Goal: Transaction & Acquisition: Book appointment/travel/reservation

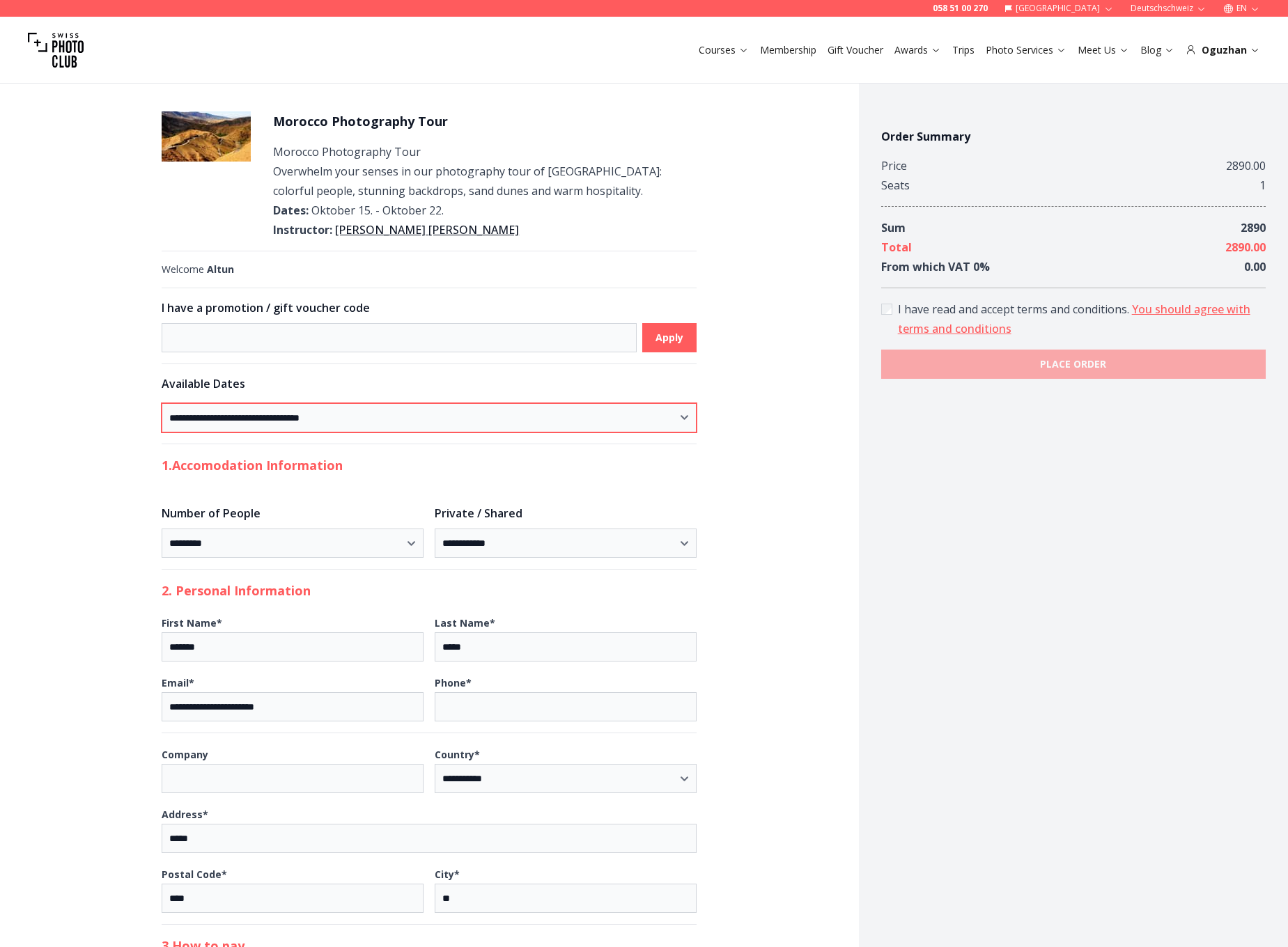
click at [362, 420] on select "**********" at bounding box center [429, 417] width 535 height 29
click at [987, 46] on button "Photo Services" at bounding box center [1026, 49] width 92 height 19
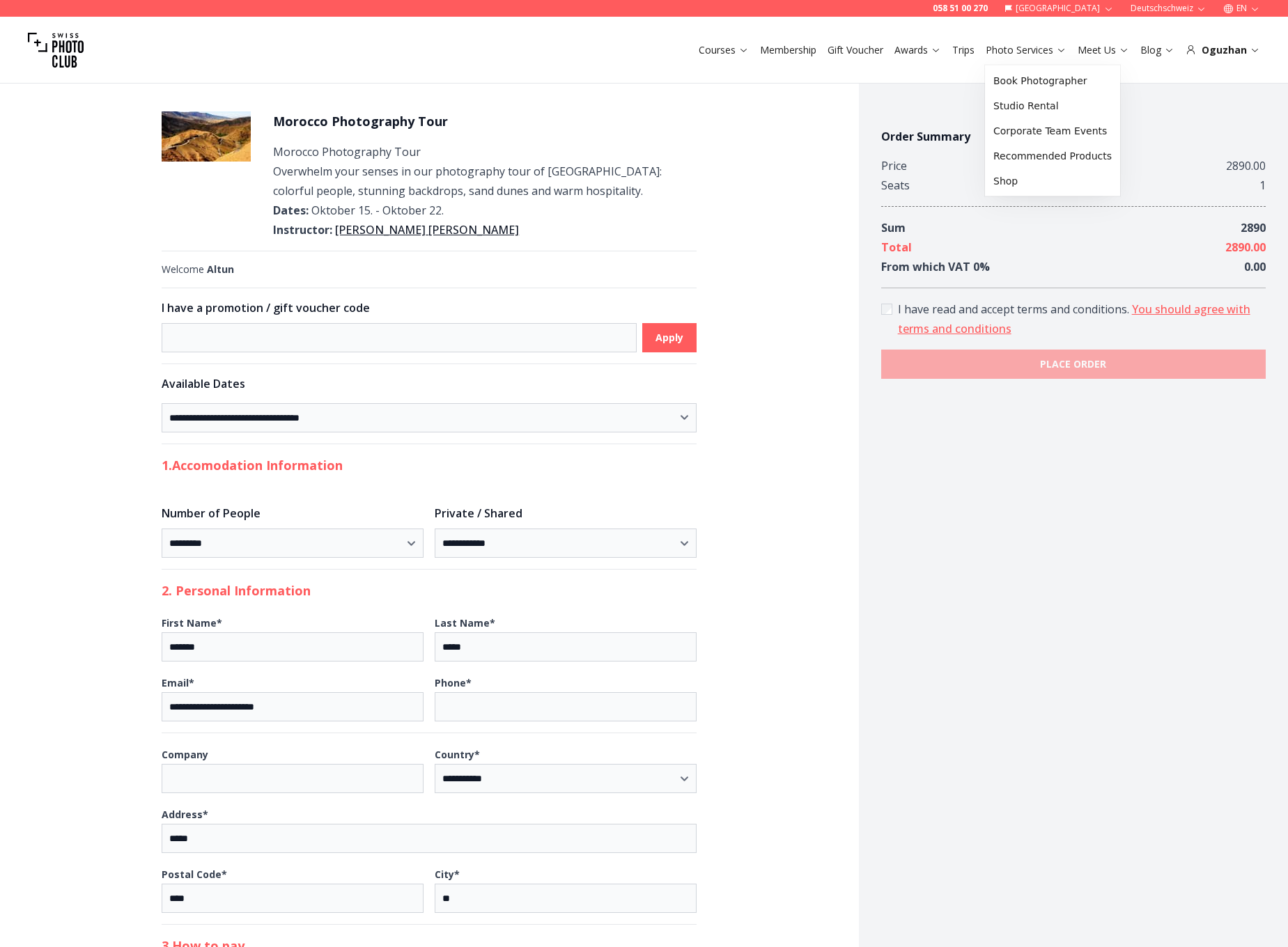
click at [973, 47] on link "Trips" at bounding box center [963, 49] width 22 height 14
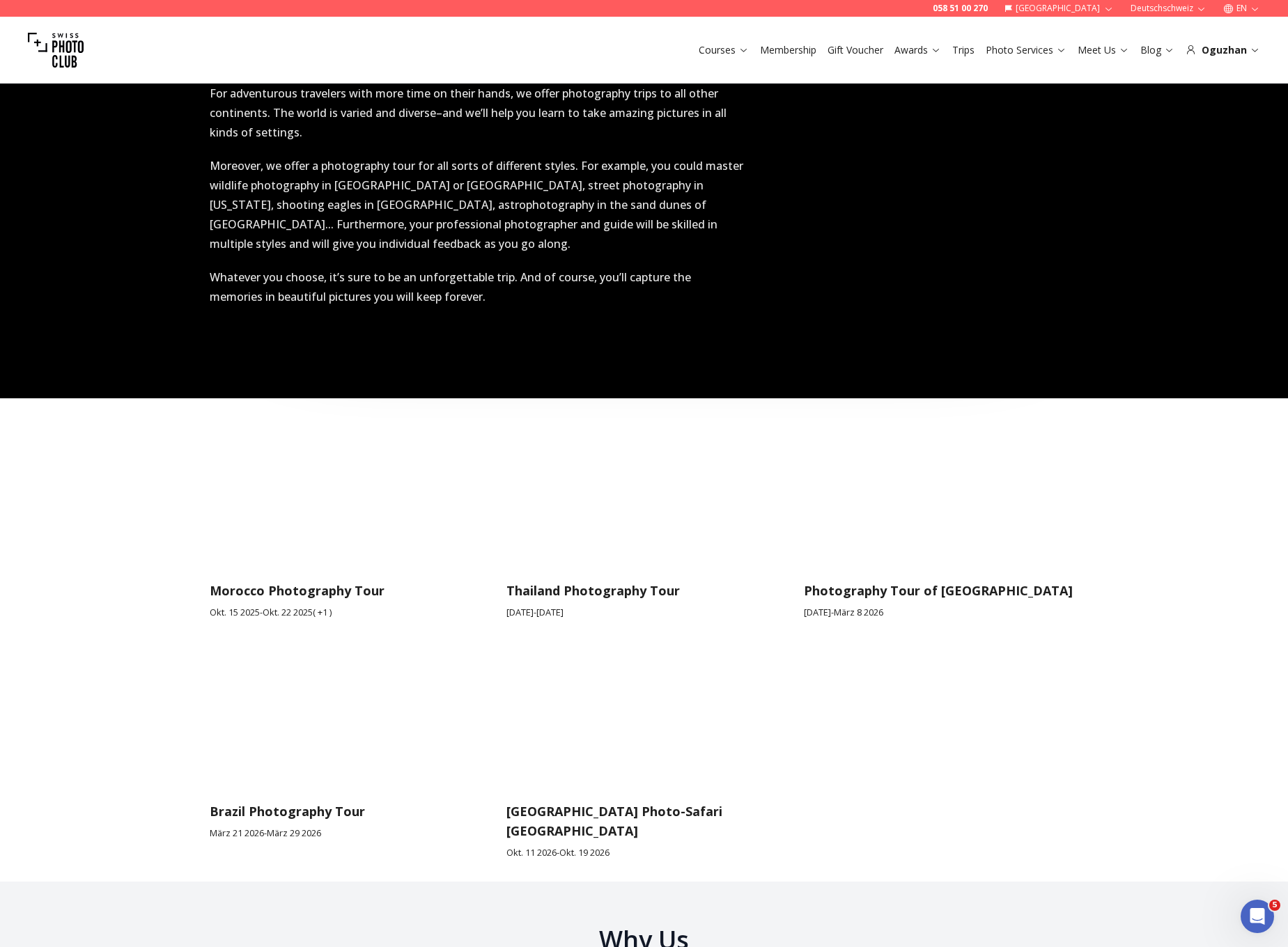
scroll to position [1836, 0]
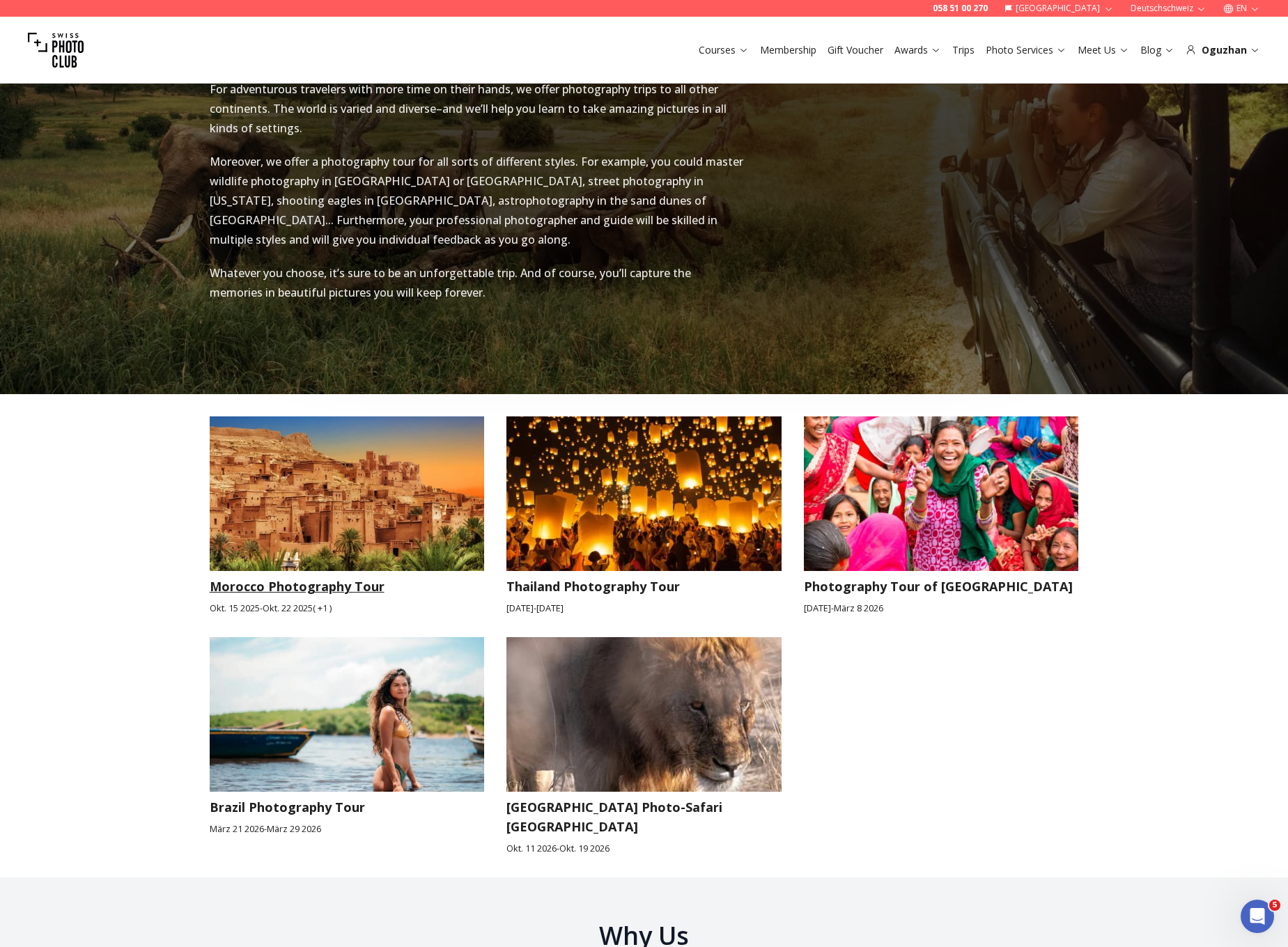
click at [246, 602] on small "Okt. 15 2025 - Okt. 22 2025 ( + 1 )" at bounding box center [347, 608] width 275 height 13
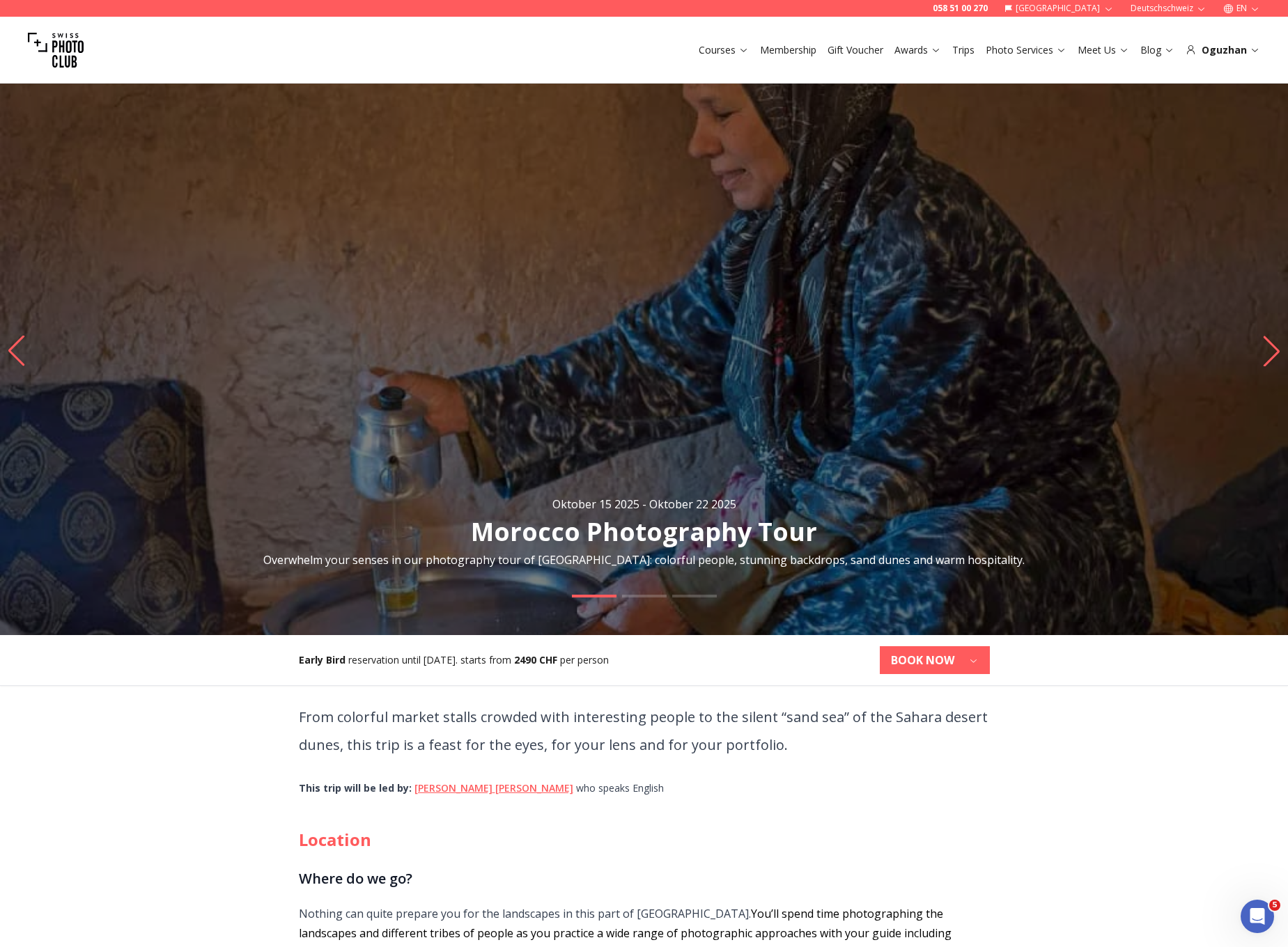
scroll to position [192, 0]
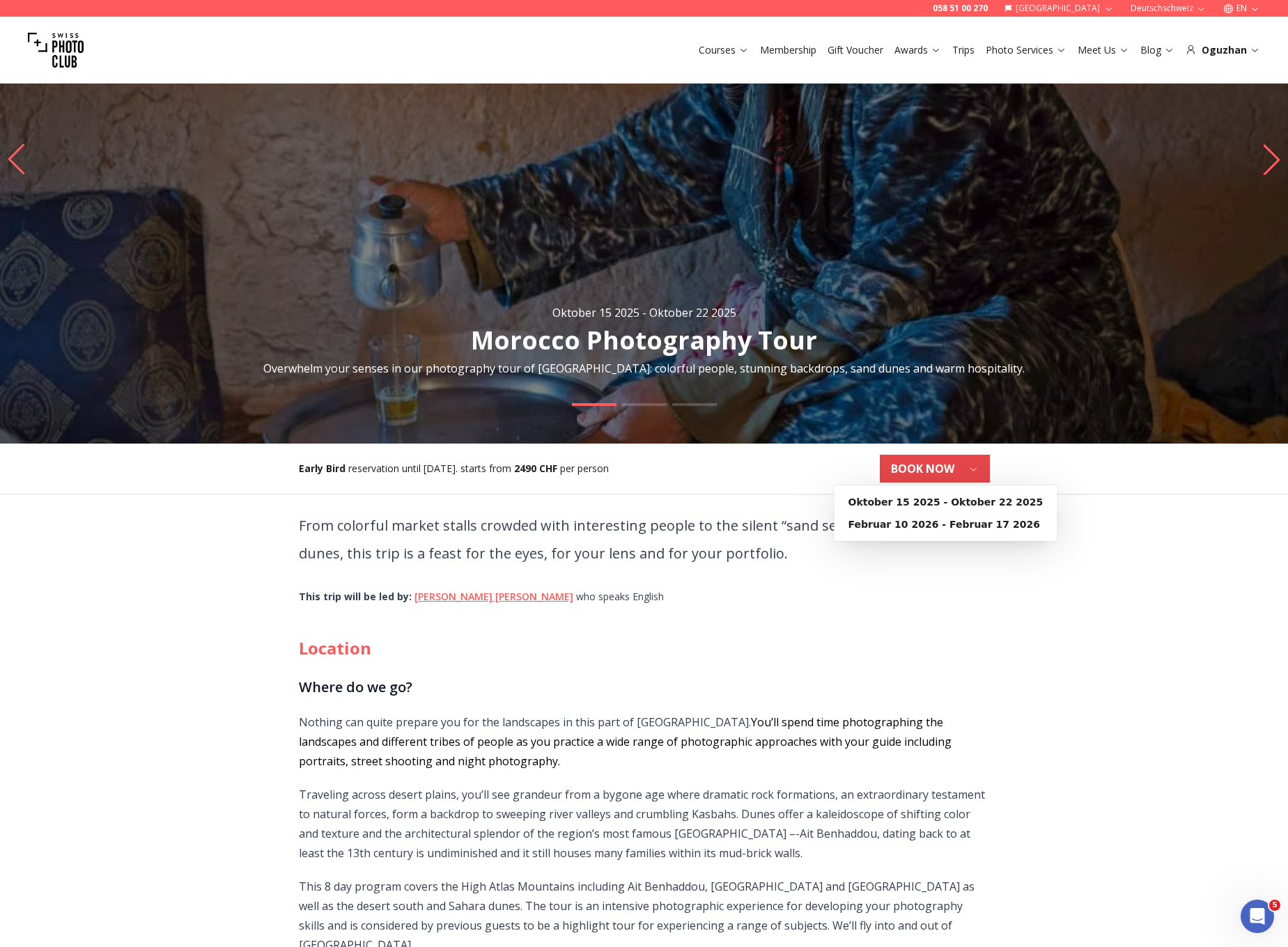
click at [982, 467] on button "BOOK NOW" at bounding box center [935, 468] width 110 height 28
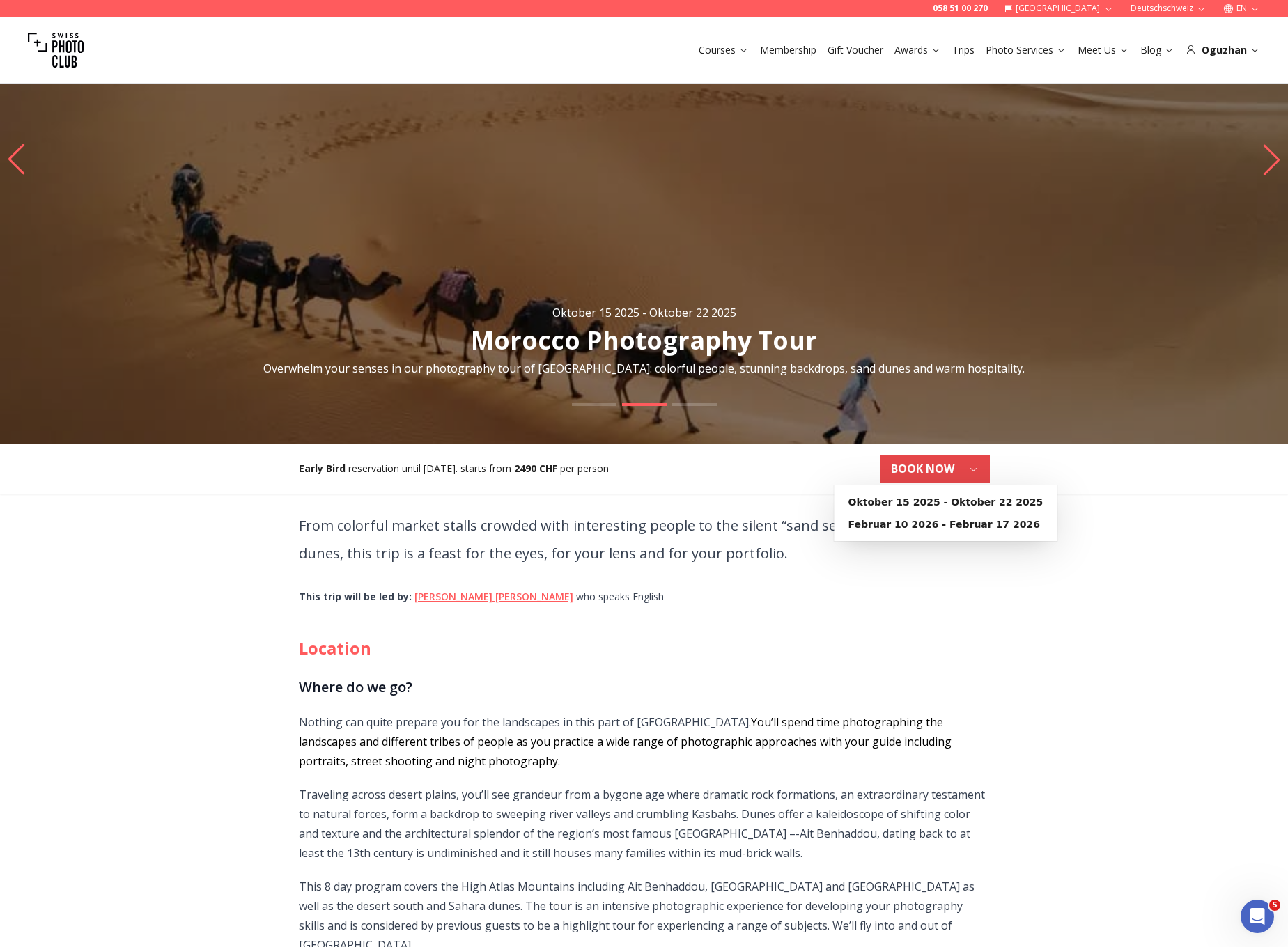
click at [981, 467] on button "BOOK NOW" at bounding box center [935, 468] width 110 height 28
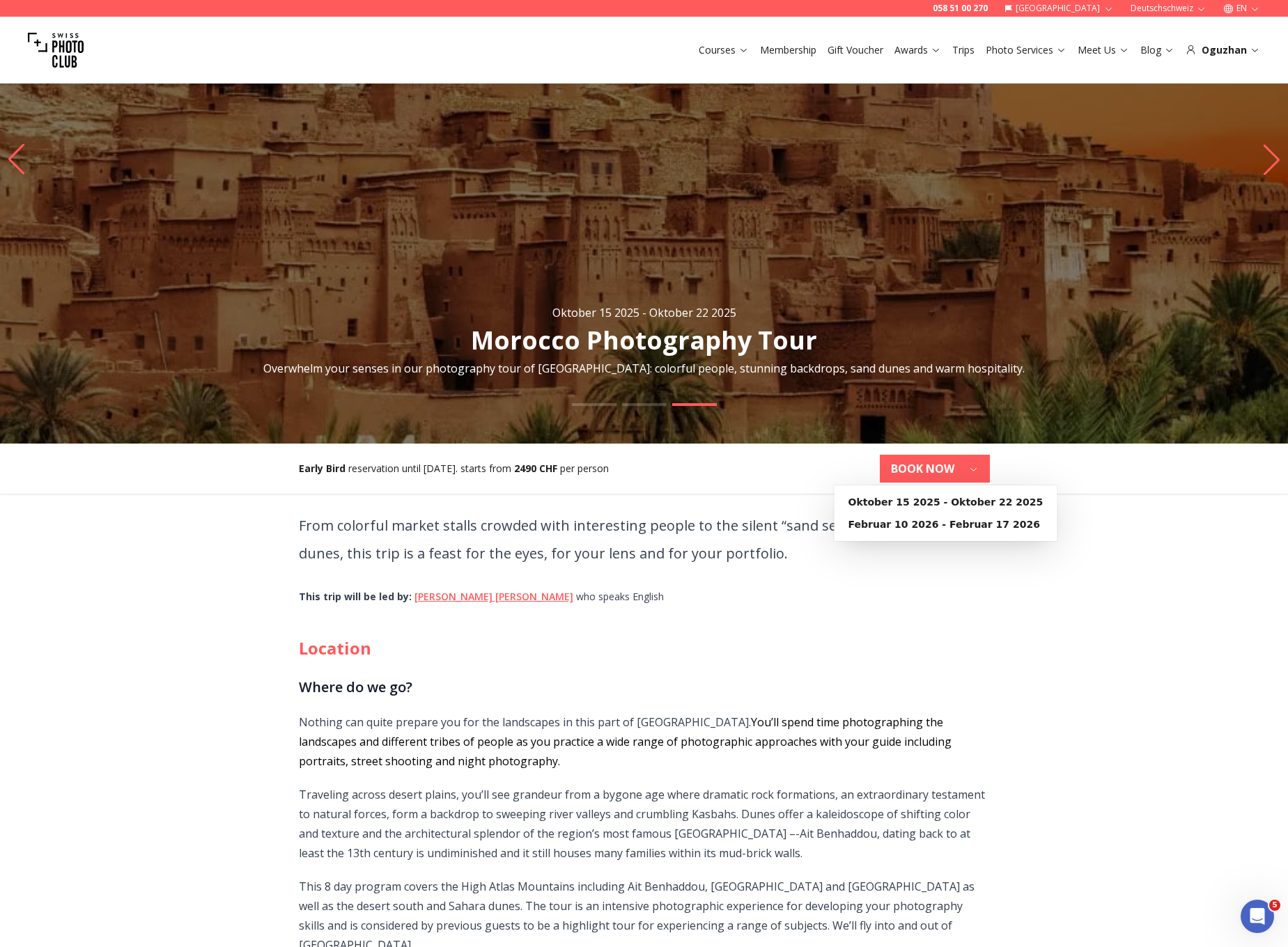
click at [981, 467] on button "BOOK NOW" at bounding box center [935, 468] width 110 height 28
click at [957, 499] on b "Oktober 15 2025 - Oktober 22 2025" at bounding box center [946, 502] width 195 height 14
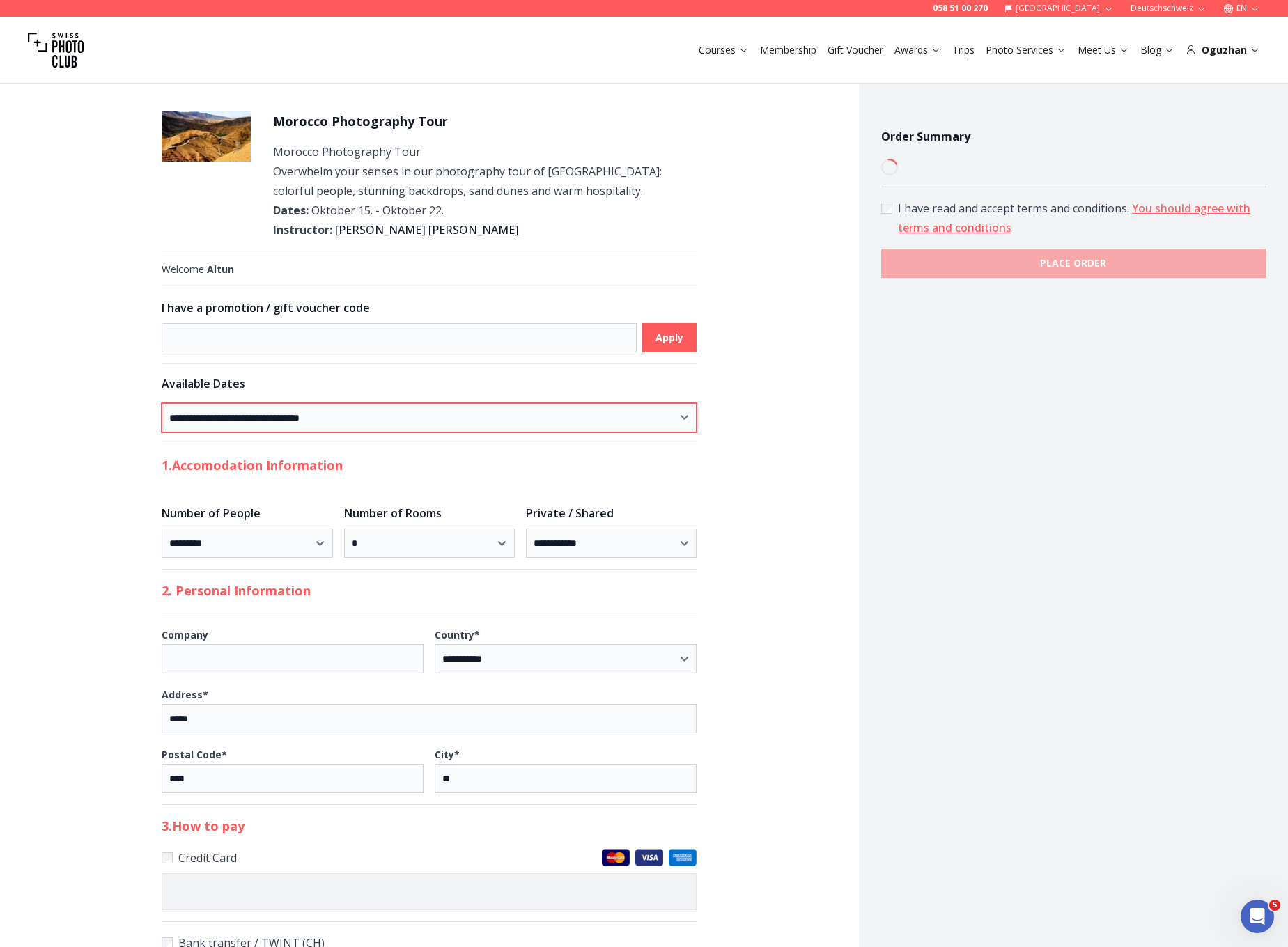
click at [517, 421] on select "**********" at bounding box center [429, 417] width 535 height 29
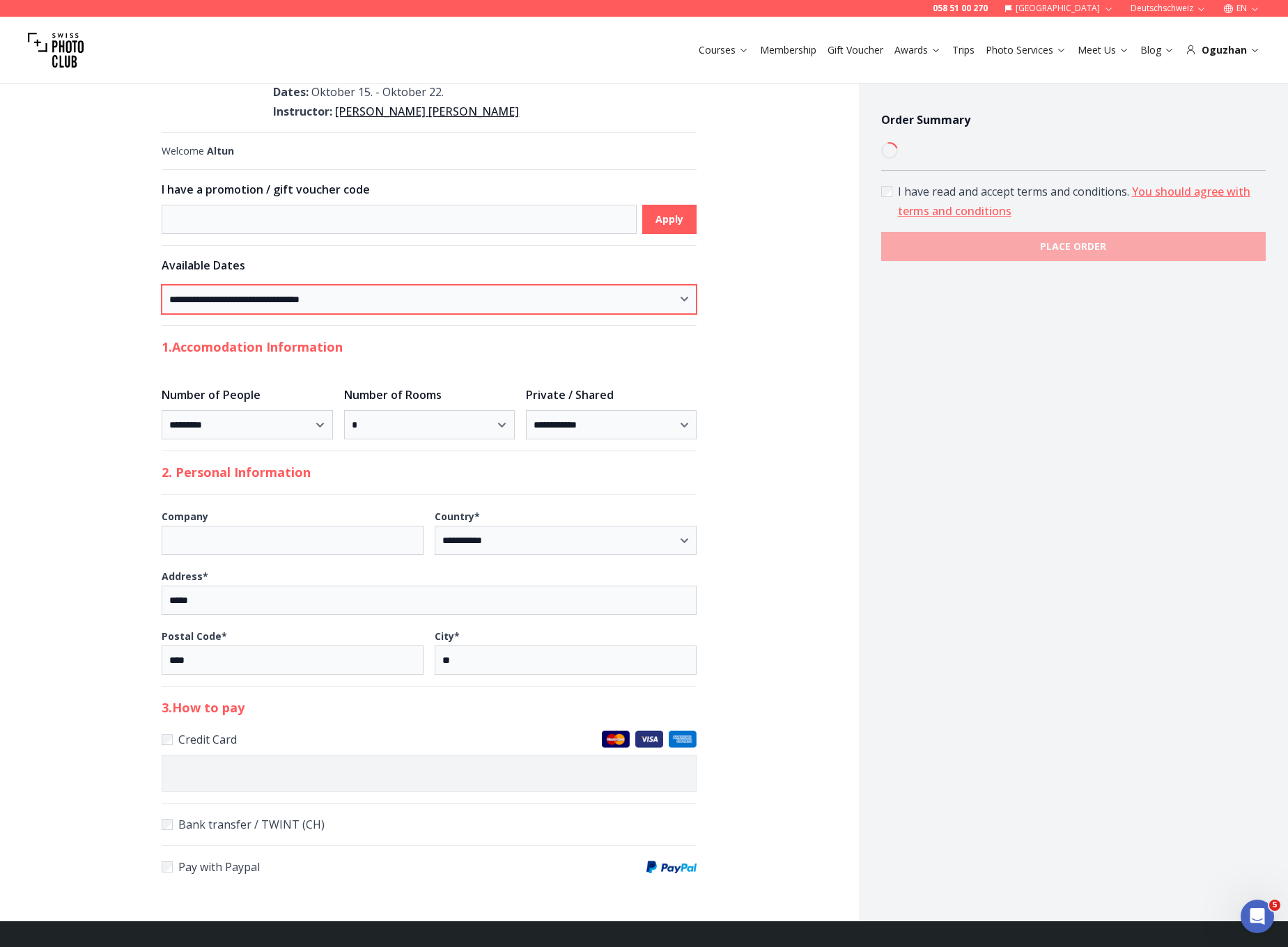
scroll to position [223, 0]
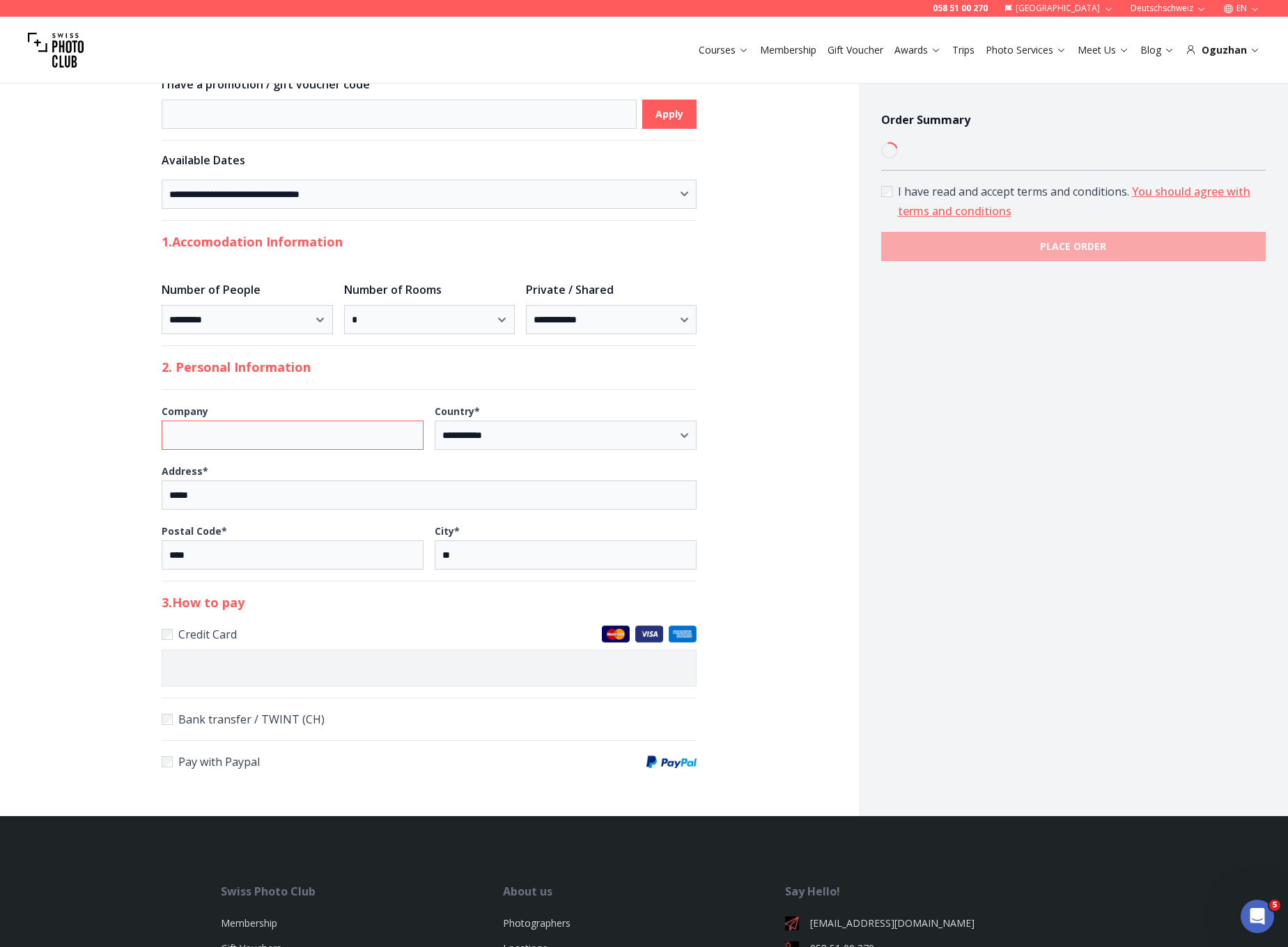
click at [213, 432] on input "Company" at bounding box center [293, 435] width 262 height 29
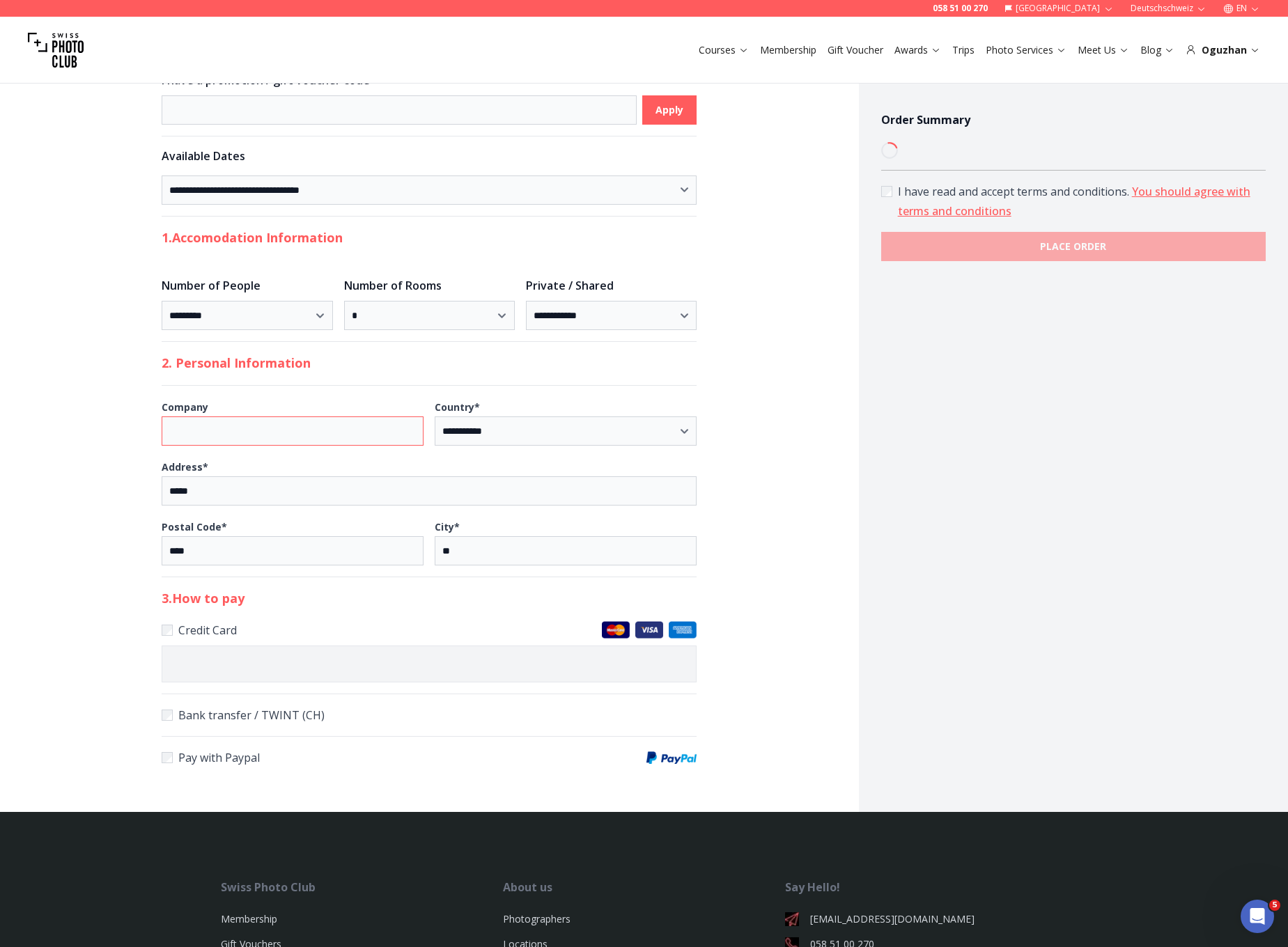
scroll to position [0, 0]
